Goal: Information Seeking & Learning: Learn about a topic

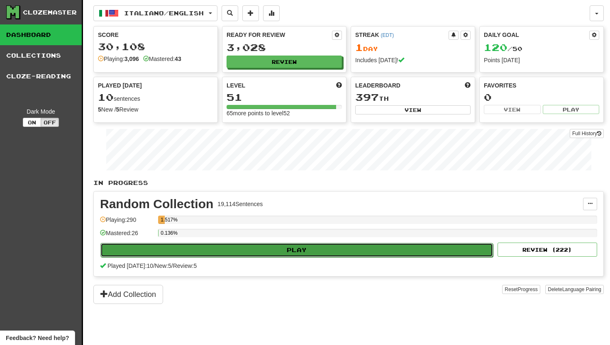
click at [202, 248] on button "Play" at bounding box center [296, 250] width 392 height 14
select select "**"
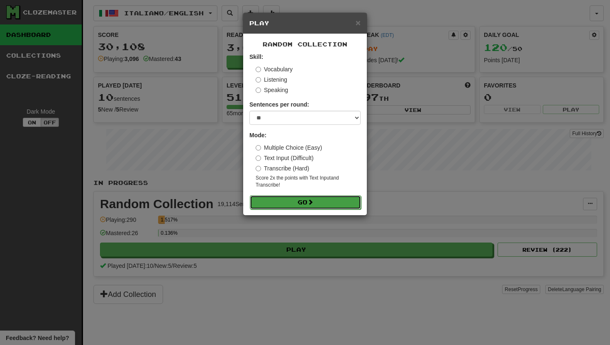
click at [284, 203] on button "Go" at bounding box center [305, 202] width 111 height 14
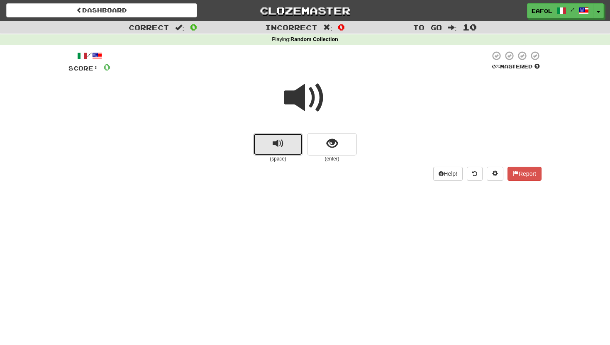
click at [284, 145] on button "replay audio" at bounding box center [278, 144] width 50 height 22
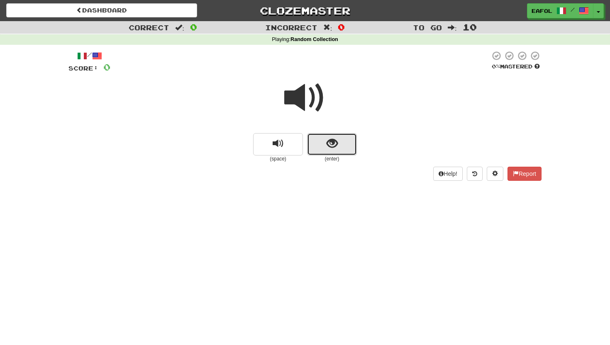
click at [326, 146] on span "show sentence" at bounding box center [331, 143] width 11 height 11
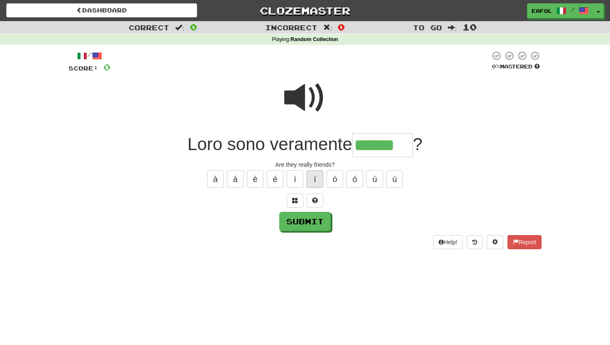
type input "******"
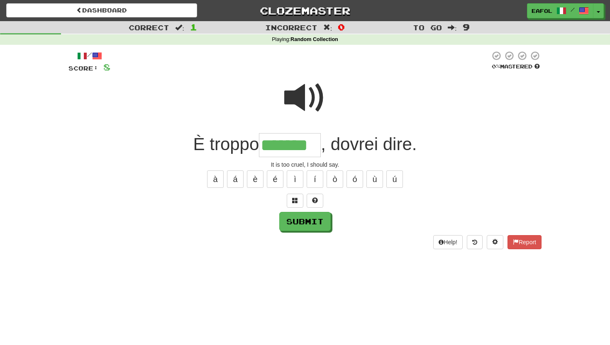
type input "*******"
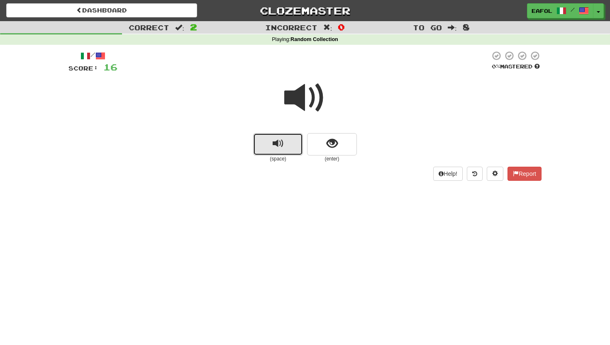
click at [282, 144] on span "replay audio" at bounding box center [277, 143] width 11 height 11
click at [279, 148] on span "replay audio" at bounding box center [277, 143] width 11 height 11
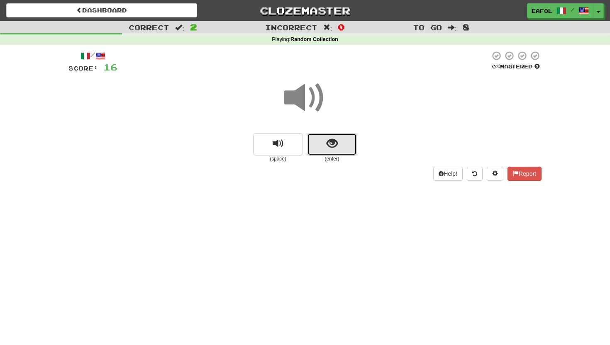
click at [318, 143] on button "show sentence" at bounding box center [332, 144] width 50 height 22
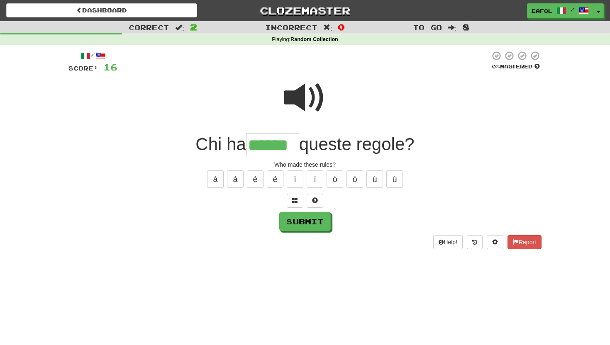
type input "******"
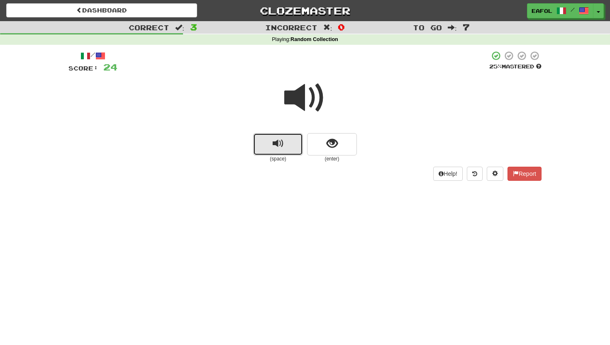
click at [289, 143] on button "replay audio" at bounding box center [278, 144] width 50 height 22
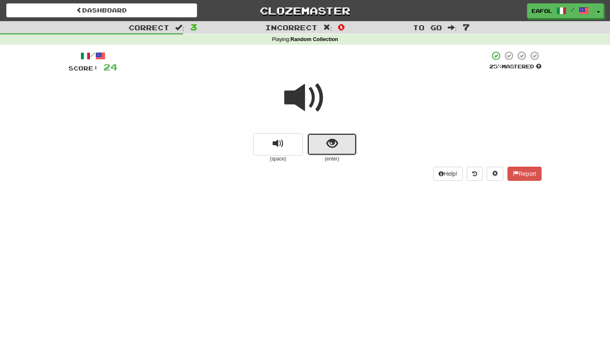
click at [326, 146] on span "show sentence" at bounding box center [331, 143] width 11 height 11
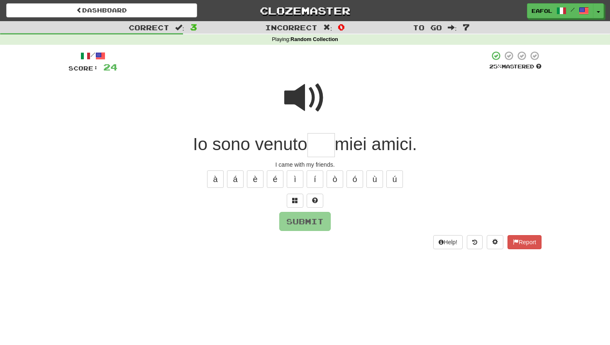
click at [319, 97] on span at bounding box center [304, 97] width 41 height 41
click at [323, 139] on input "text" at bounding box center [320, 145] width 27 height 24
type input "***"
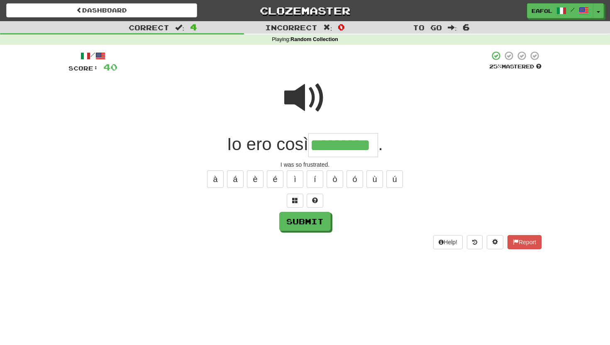
type input "*********"
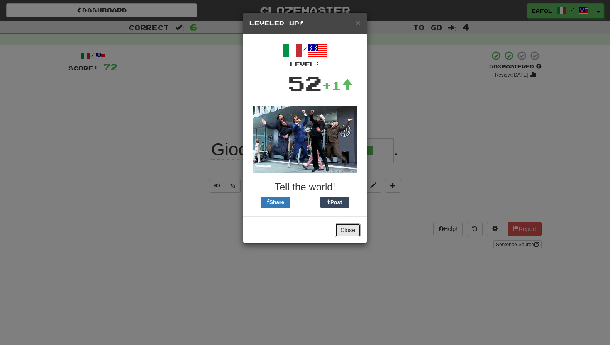
click at [346, 233] on button "Close" at bounding box center [348, 230] width 26 height 14
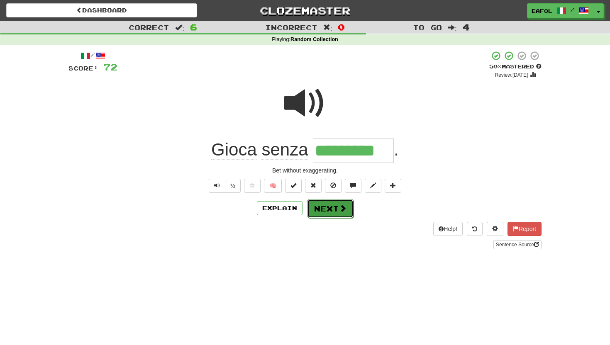
click at [328, 212] on button "Next" at bounding box center [330, 208] width 46 height 19
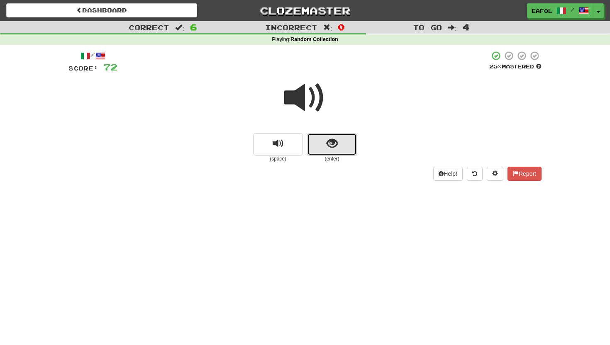
click at [313, 146] on button "show sentence" at bounding box center [332, 144] width 50 height 22
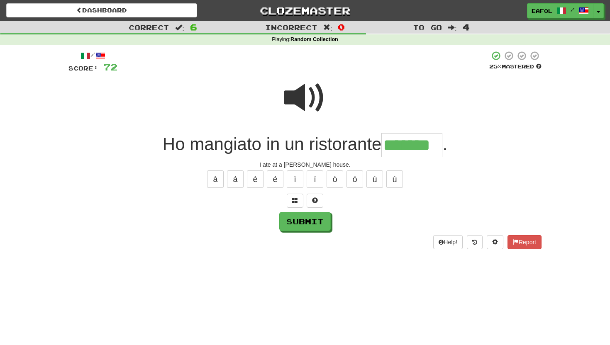
type input "*******"
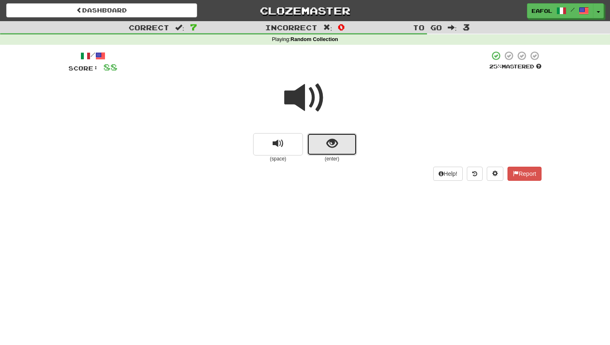
click at [324, 143] on button "show sentence" at bounding box center [332, 144] width 50 height 22
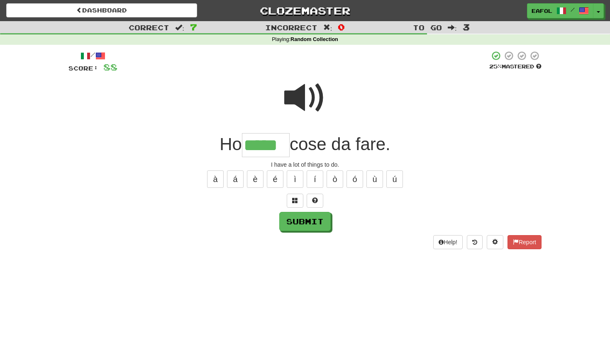
type input "*****"
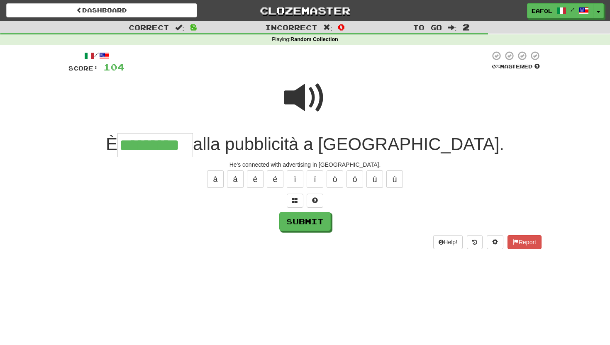
type input "*********"
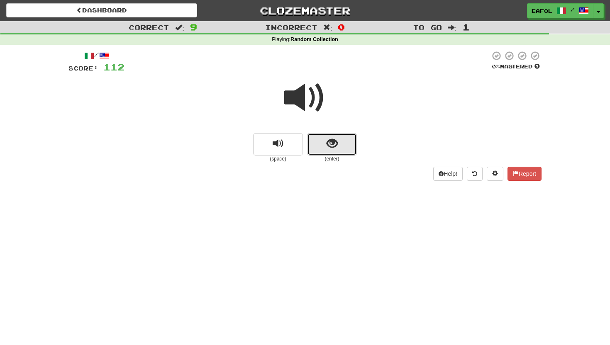
click at [321, 145] on button "show sentence" at bounding box center [332, 144] width 50 height 22
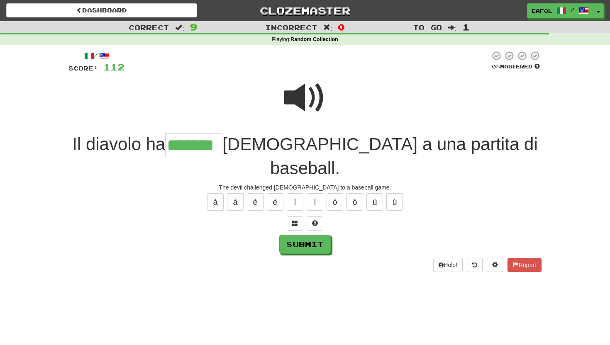
type input "*******"
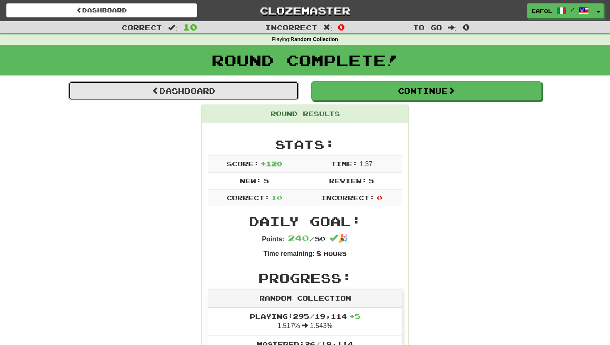
click at [240, 89] on link "Dashboard" at bounding box center [183, 90] width 230 height 19
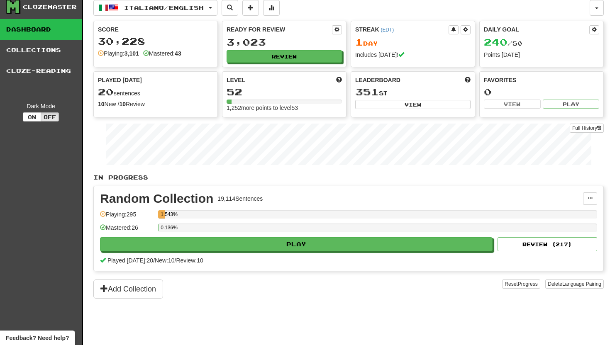
scroll to position [10, 0]
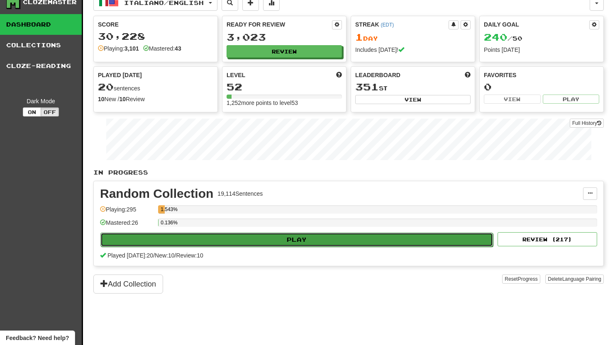
click at [251, 239] on button "Play" at bounding box center [296, 240] width 392 height 14
select select "**"
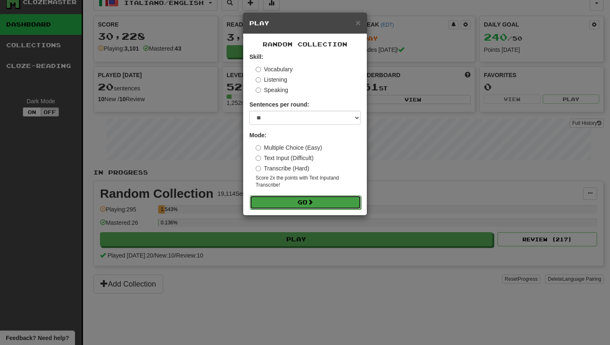
click at [261, 204] on button "Go" at bounding box center [305, 202] width 111 height 14
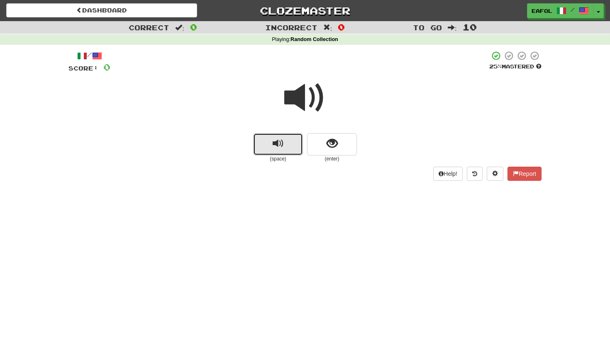
click at [290, 149] on button "replay audio" at bounding box center [278, 144] width 50 height 22
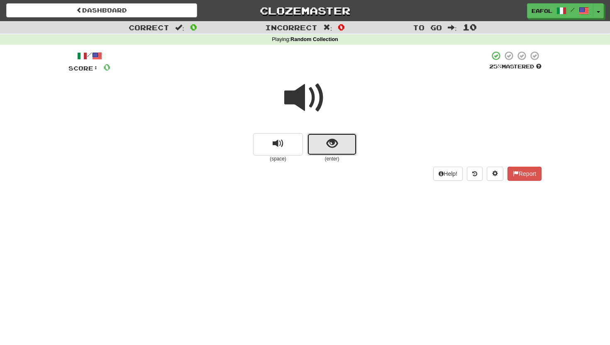
click at [322, 144] on button "show sentence" at bounding box center [332, 144] width 50 height 22
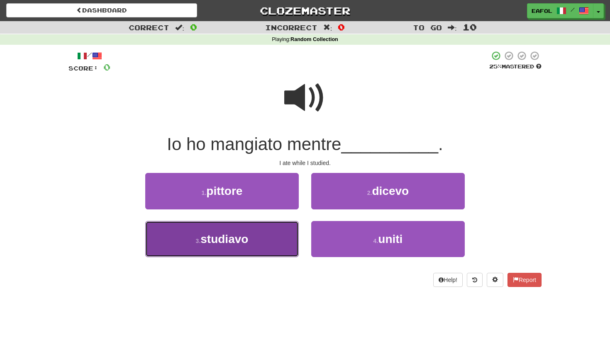
click at [273, 232] on button "3 . studiavo" at bounding box center [221, 239] width 153 height 36
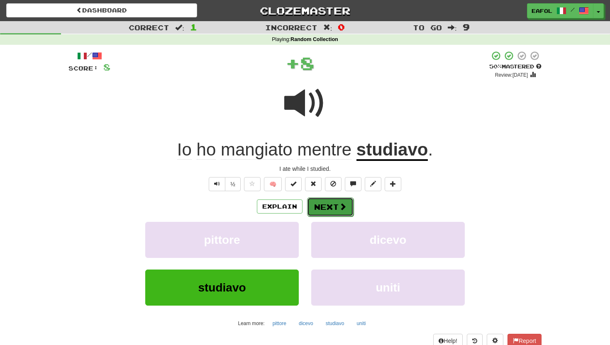
click at [323, 206] on button "Next" at bounding box center [330, 206] width 46 height 19
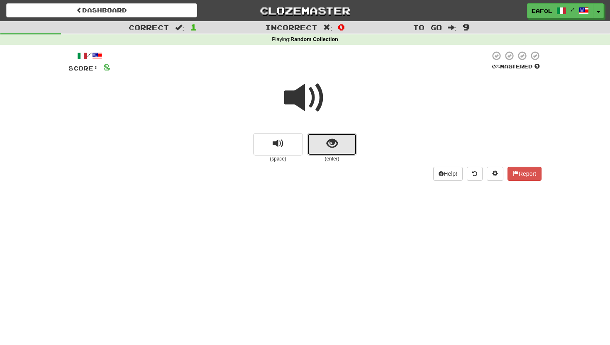
click at [322, 146] on button "show sentence" at bounding box center [332, 144] width 50 height 22
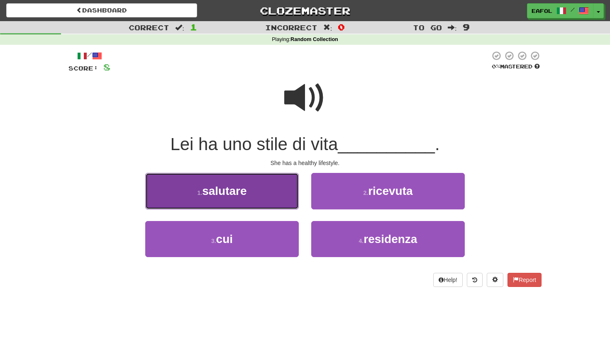
click at [274, 198] on button "1 . salutare" at bounding box center [221, 191] width 153 height 36
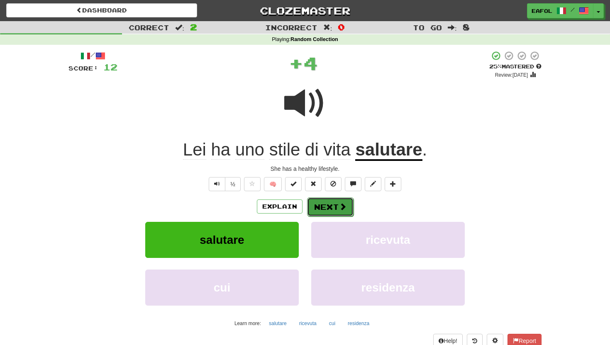
click at [316, 208] on button "Next" at bounding box center [330, 206] width 46 height 19
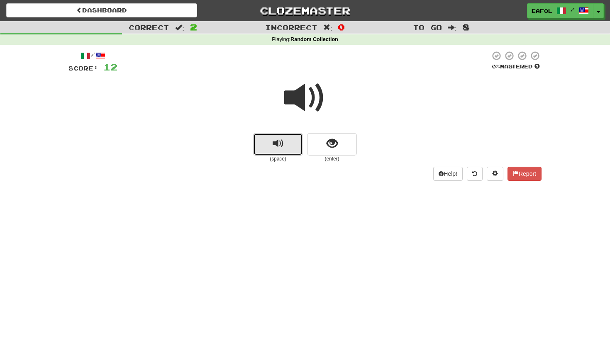
click at [282, 142] on span "replay audio" at bounding box center [277, 143] width 11 height 11
click at [277, 146] on span "replay audio" at bounding box center [277, 143] width 11 height 11
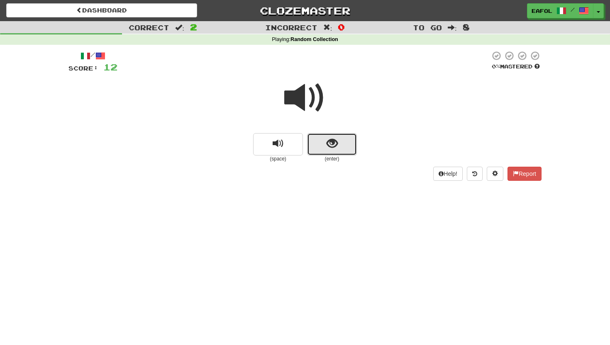
click at [325, 144] on button "show sentence" at bounding box center [332, 144] width 50 height 22
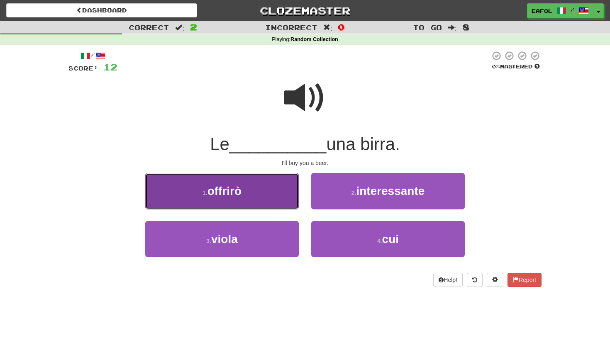
click at [275, 184] on button "1 . offrirò" at bounding box center [221, 191] width 153 height 36
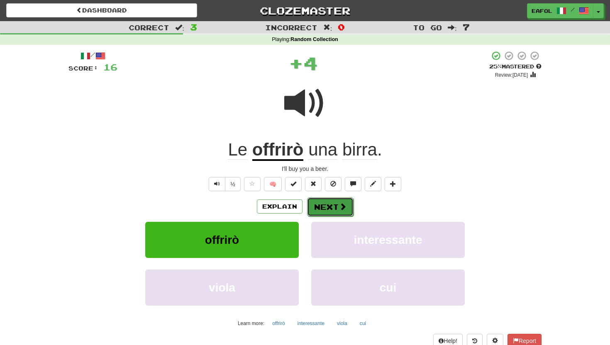
click at [320, 203] on button "Next" at bounding box center [330, 206] width 46 height 19
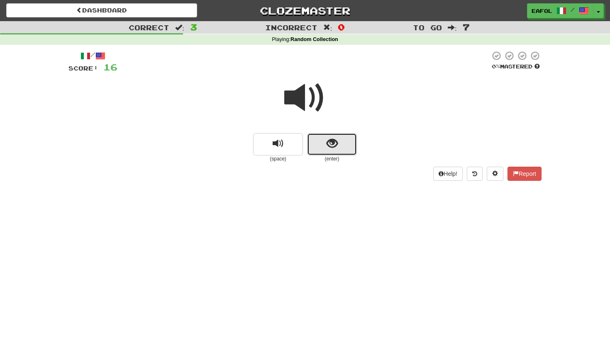
click at [317, 146] on button "show sentence" at bounding box center [332, 144] width 50 height 22
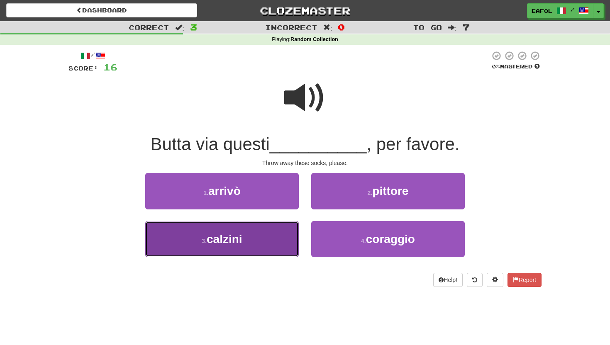
click at [264, 233] on button "3 . calzini" at bounding box center [221, 239] width 153 height 36
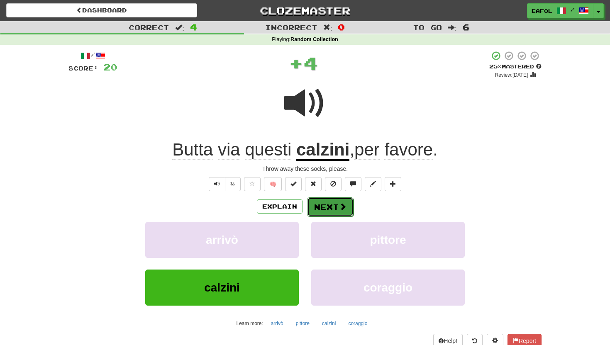
click at [313, 207] on button "Next" at bounding box center [330, 206] width 46 height 19
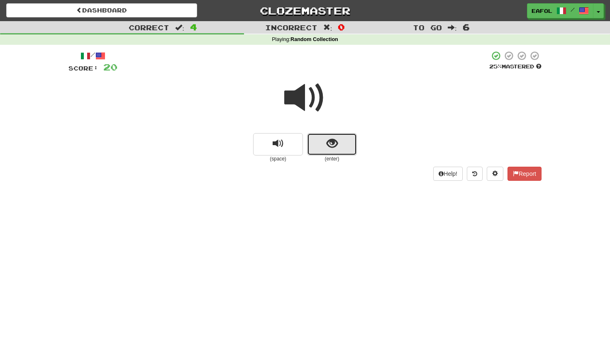
click at [334, 138] on span "show sentence" at bounding box center [331, 143] width 11 height 11
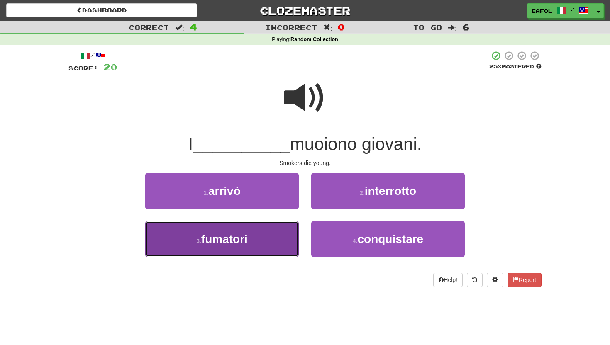
click at [243, 235] on span "fumatori" at bounding box center [224, 239] width 46 height 13
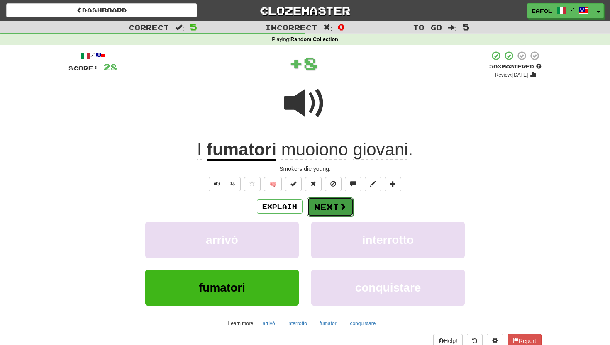
click at [319, 202] on button "Next" at bounding box center [330, 206] width 46 height 19
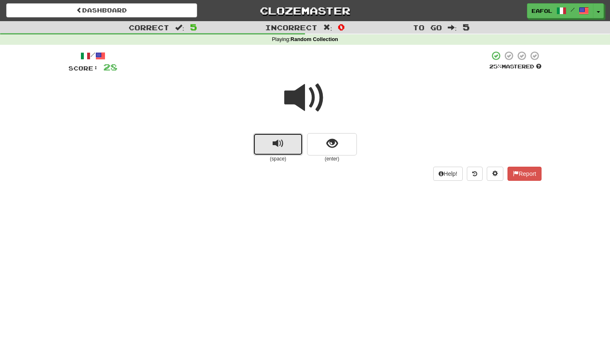
click at [285, 145] on button "replay audio" at bounding box center [278, 144] width 50 height 22
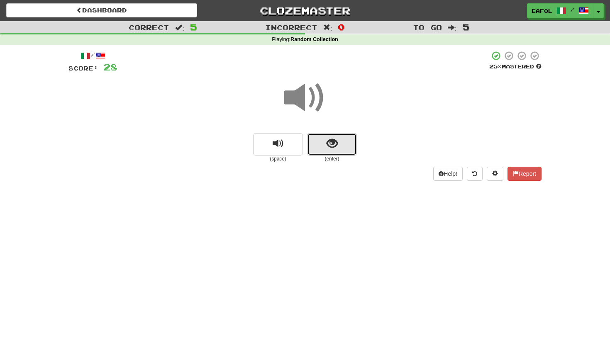
click at [328, 139] on span "show sentence" at bounding box center [331, 143] width 11 height 11
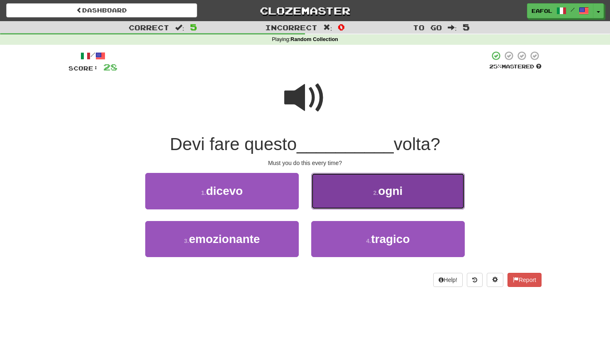
click at [349, 178] on button "2 . ogni" at bounding box center [387, 191] width 153 height 36
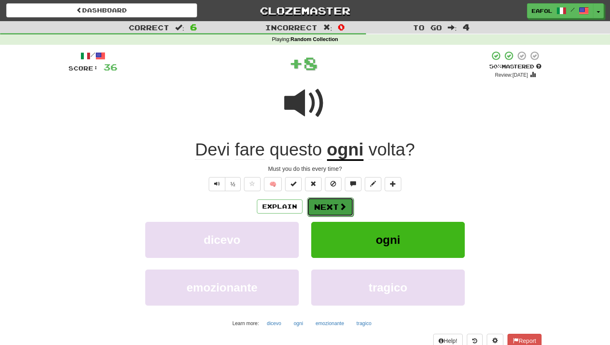
click at [321, 204] on button "Next" at bounding box center [330, 206] width 46 height 19
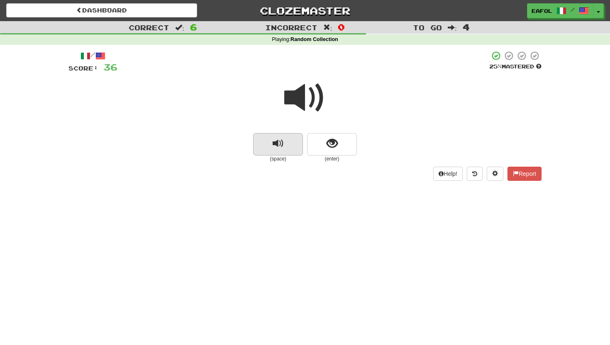
click at [289, 148] on button "replay audio" at bounding box center [278, 144] width 50 height 22
click at [328, 146] on span "show sentence" at bounding box center [331, 143] width 11 height 11
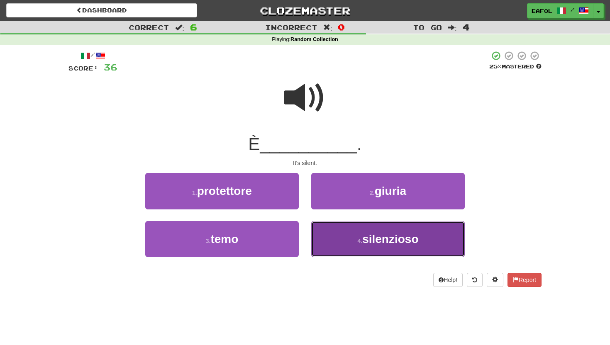
click at [323, 243] on button "4 . silenzioso" at bounding box center [387, 239] width 153 height 36
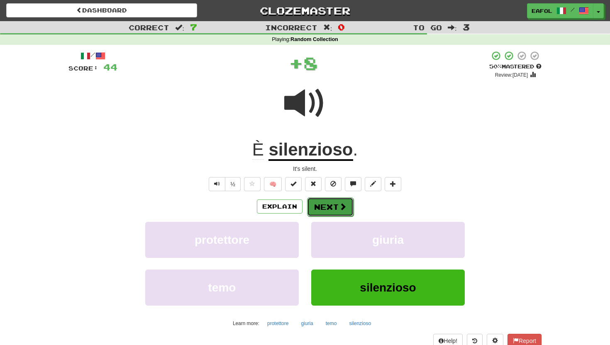
click at [327, 211] on button "Next" at bounding box center [330, 206] width 46 height 19
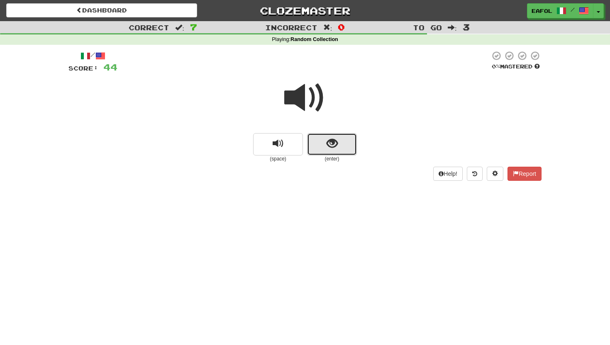
click at [317, 145] on button "show sentence" at bounding box center [332, 144] width 50 height 22
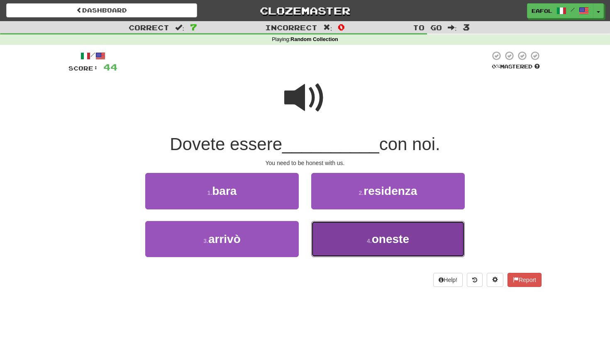
click at [347, 237] on button "4 . oneste" at bounding box center [387, 239] width 153 height 36
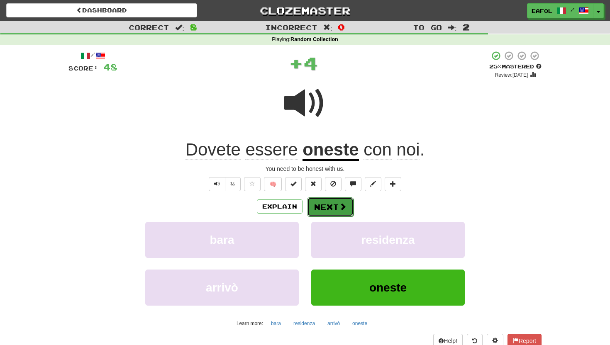
click at [334, 205] on button "Next" at bounding box center [330, 206] width 46 height 19
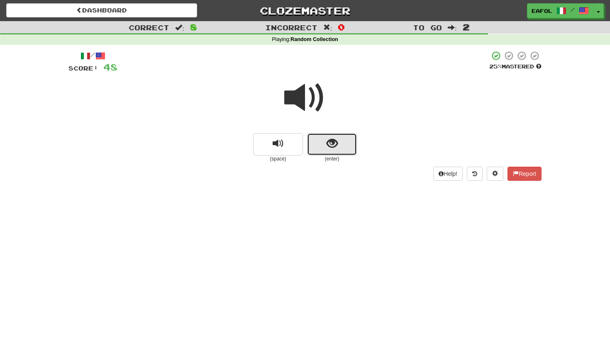
click at [319, 144] on button "show sentence" at bounding box center [332, 144] width 50 height 22
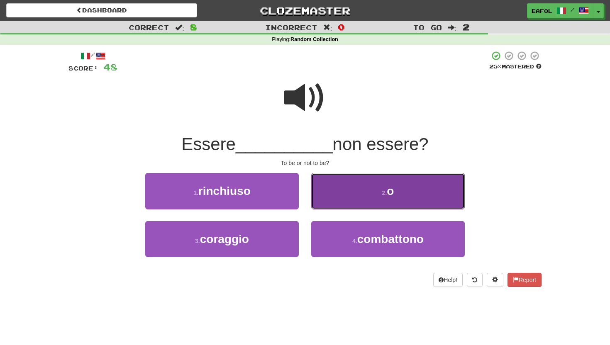
click at [348, 192] on button "2 . o" at bounding box center [387, 191] width 153 height 36
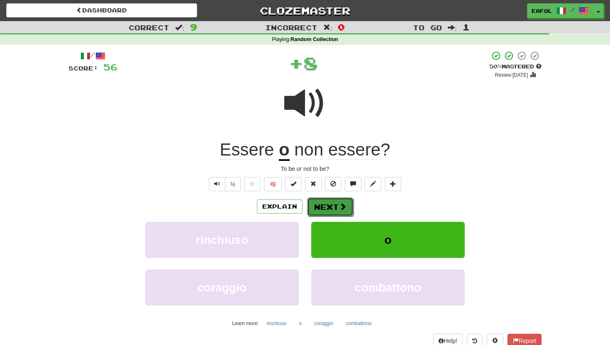
click at [326, 209] on button "Next" at bounding box center [330, 206] width 46 height 19
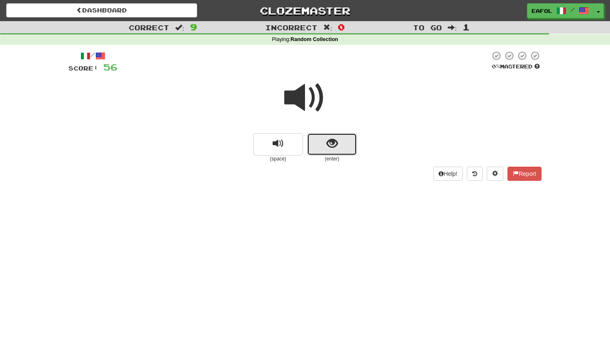
click at [325, 136] on button "show sentence" at bounding box center [332, 144] width 50 height 22
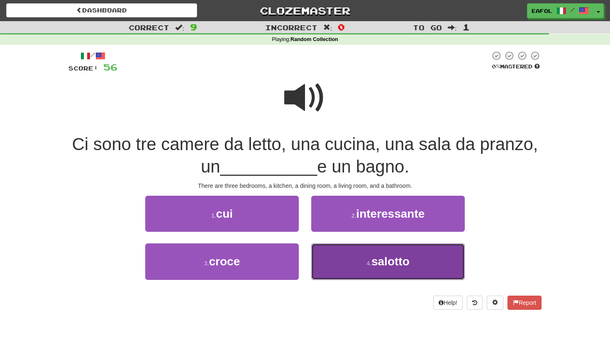
click at [340, 259] on button "4 . salotto" at bounding box center [387, 261] width 153 height 36
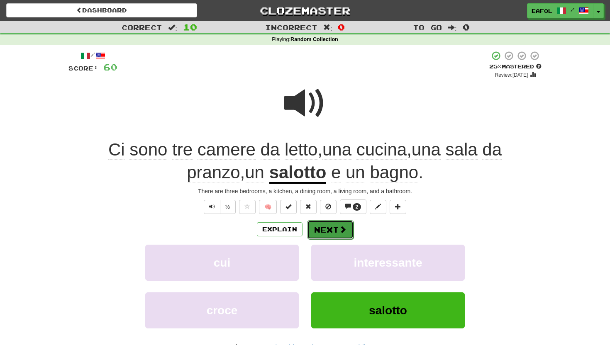
click at [325, 226] on button "Next" at bounding box center [330, 229] width 46 height 19
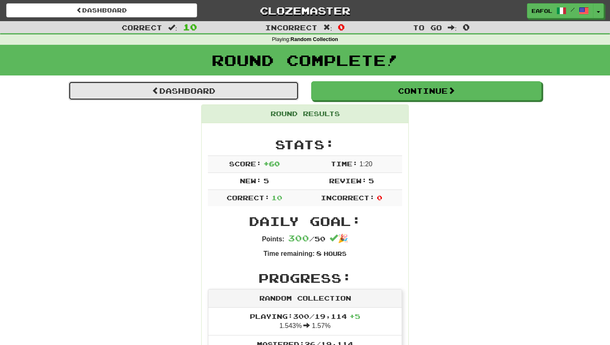
click at [285, 83] on link "Dashboard" at bounding box center [183, 90] width 230 height 19
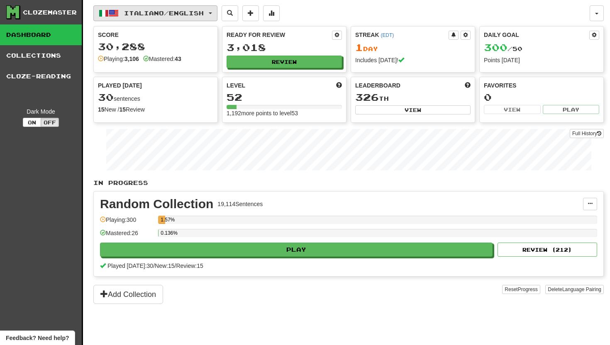
click at [214, 12] on button "Italiano / English" at bounding box center [155, 13] width 124 height 16
